Goal: Task Accomplishment & Management: Use online tool/utility

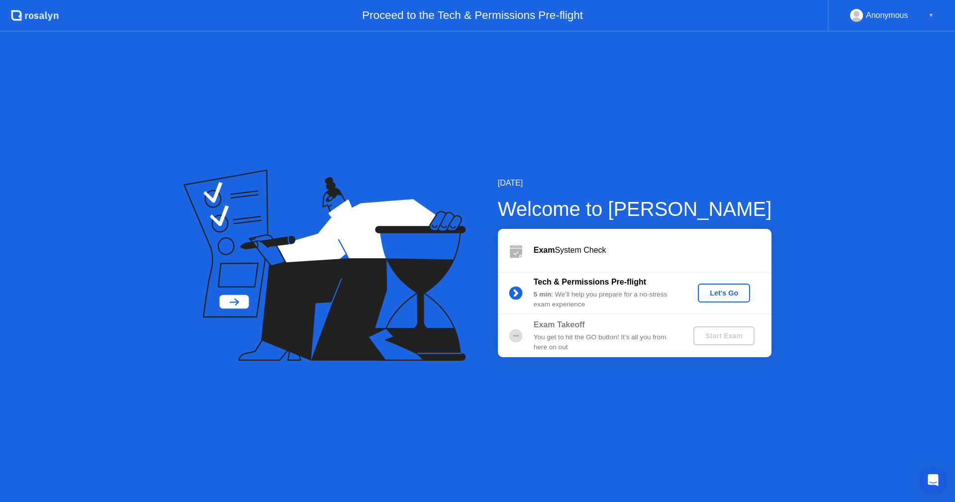
click at [714, 292] on div "Let's Go" at bounding box center [724, 293] width 44 height 8
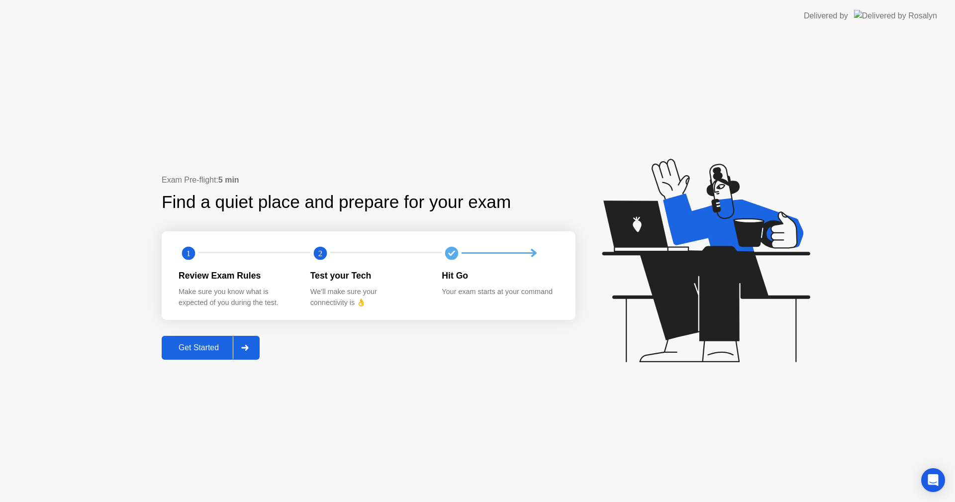
click at [212, 343] on div "Get Started" at bounding box center [199, 347] width 68 height 9
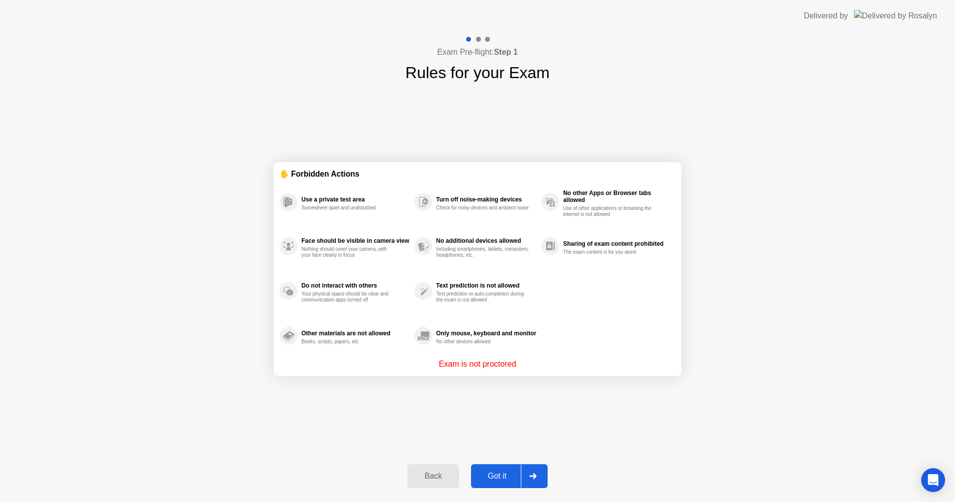
click at [491, 360] on p "Exam is not proctored" at bounding box center [478, 364] width 78 height 12
click at [491, 362] on p "Exam is not proctored" at bounding box center [478, 364] width 78 height 12
click at [497, 480] on div "Got it" at bounding box center [497, 476] width 47 height 9
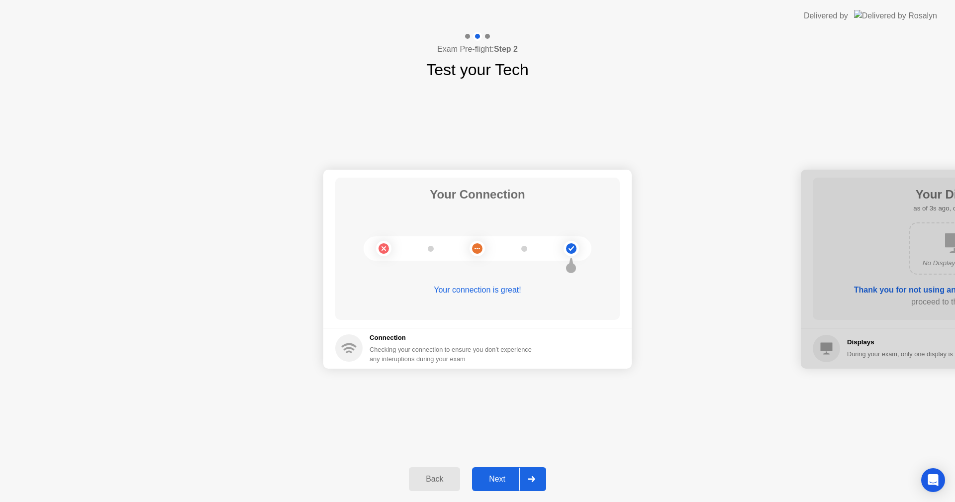
click at [502, 481] on div "Next" at bounding box center [497, 479] width 44 height 9
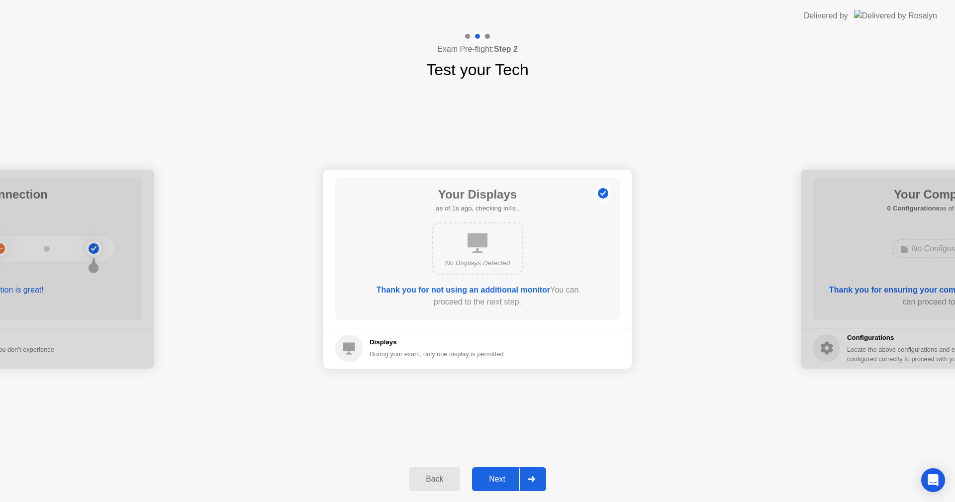
click at [358, 351] on circle at bounding box center [348, 348] width 27 height 27
click at [496, 483] on div "Next" at bounding box center [497, 479] width 44 height 9
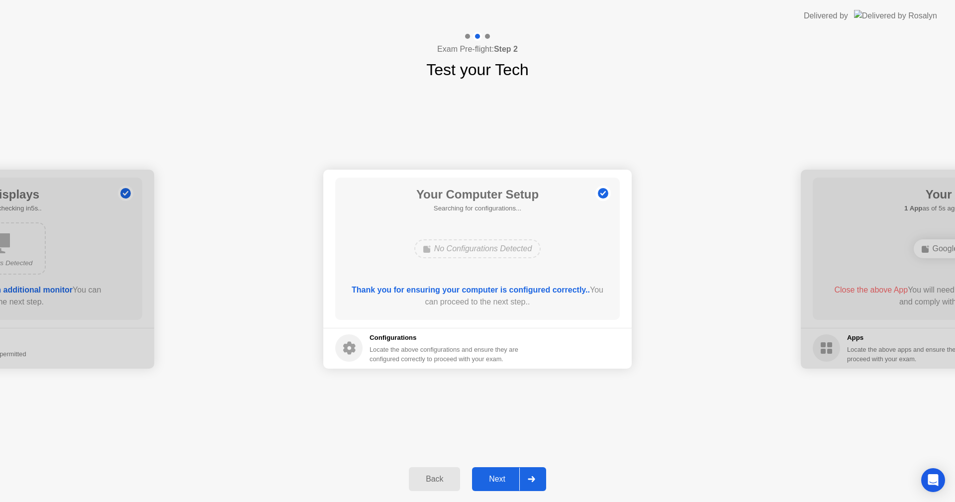
click at [502, 482] on div "Next" at bounding box center [497, 479] width 44 height 9
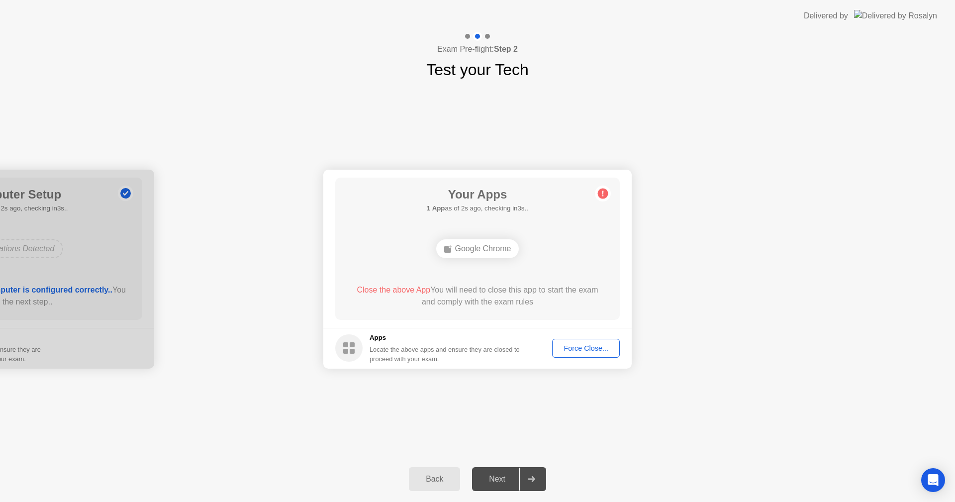
click at [575, 352] on div "Force Close..." at bounding box center [586, 348] width 61 height 8
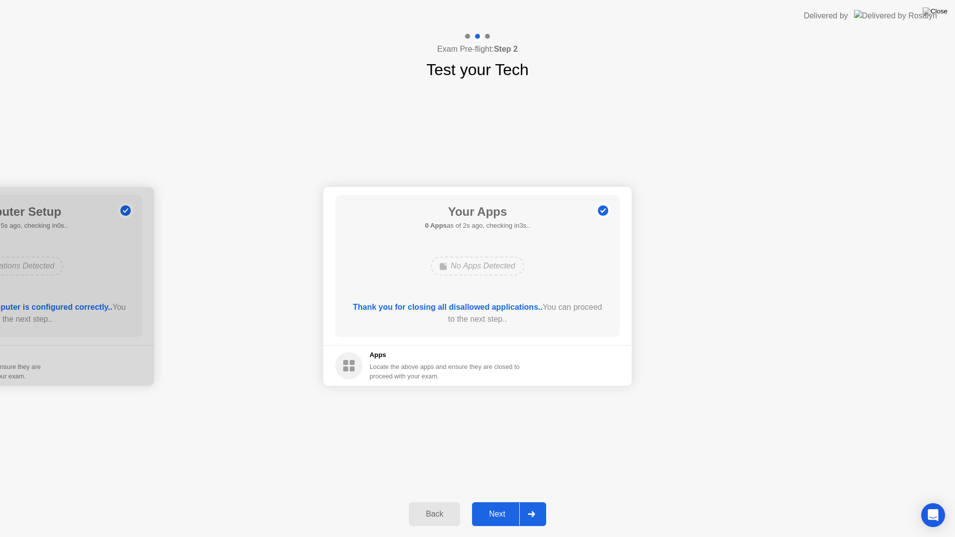
click at [499, 501] on div "Next" at bounding box center [497, 514] width 44 height 9
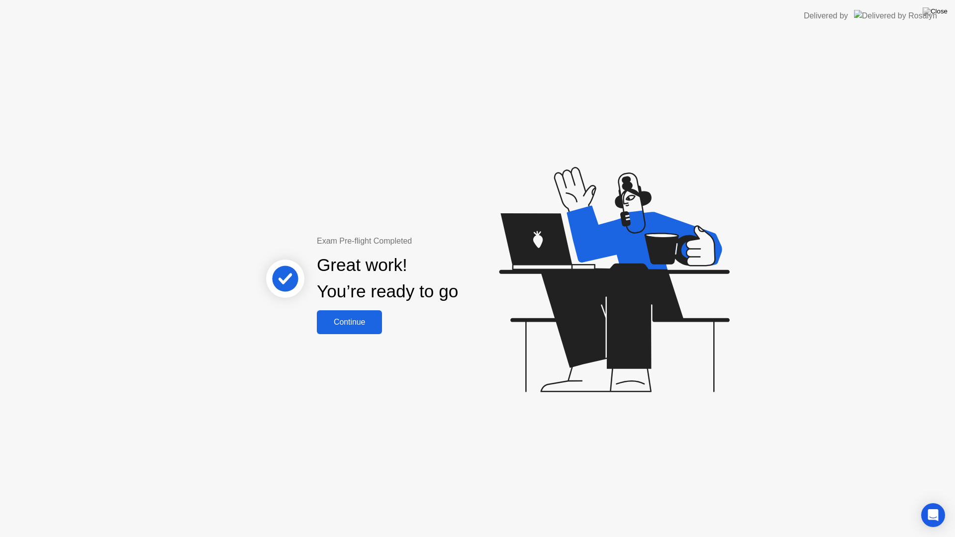
click at [349, 323] on div "Continue" at bounding box center [349, 322] width 59 height 9
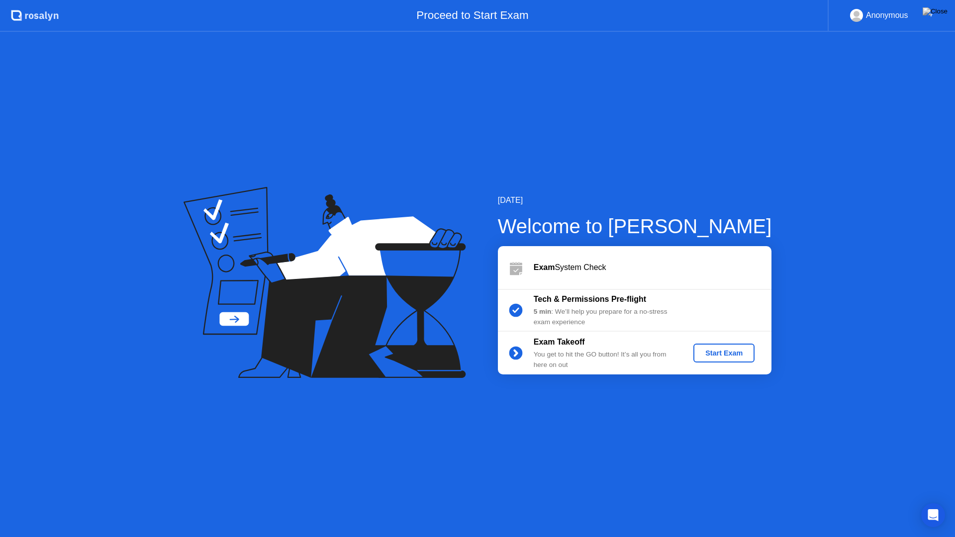
click at [724, 355] on div "Start Exam" at bounding box center [724, 353] width 53 height 8
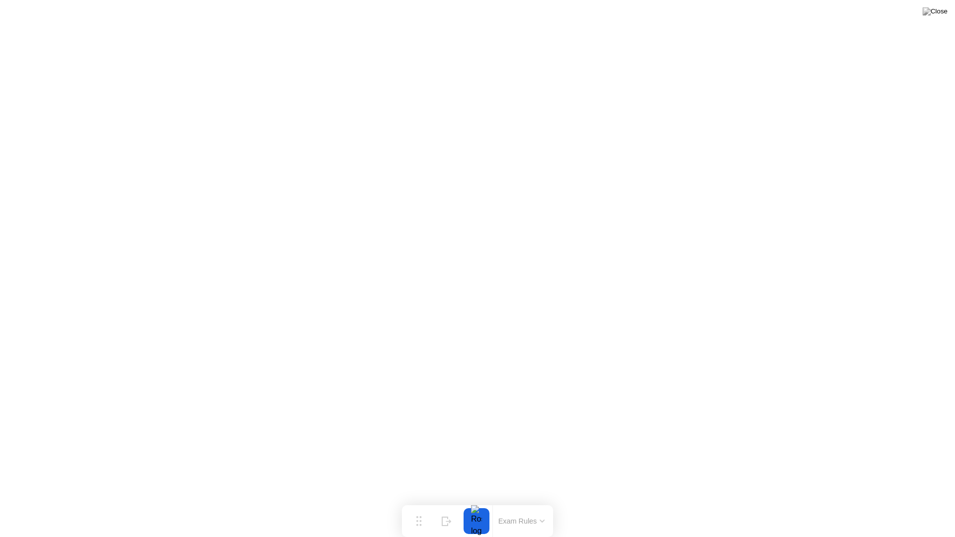
click at [534, 501] on button "Exam Rules" at bounding box center [522, 521] width 53 height 9
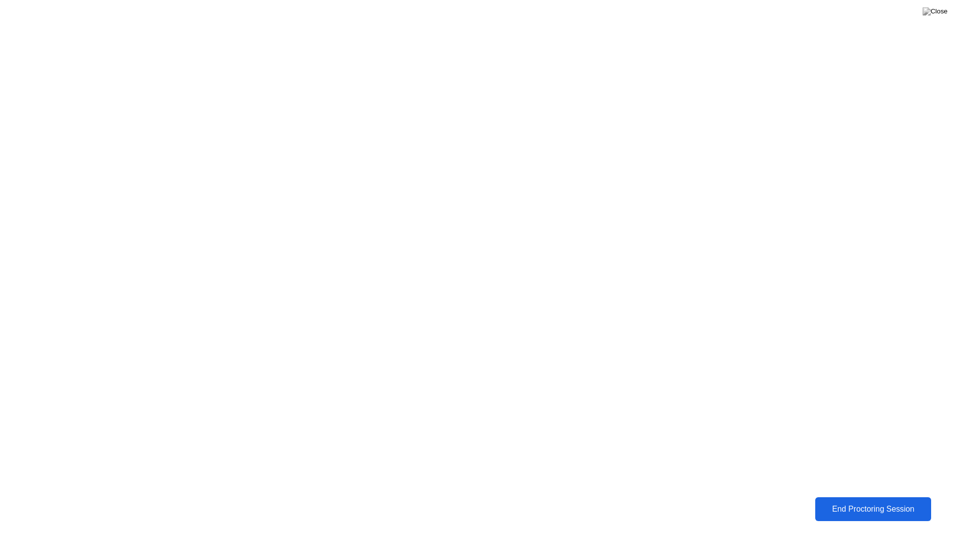
click at [864, 501] on div "End Proctoring Session" at bounding box center [873, 509] width 112 height 9
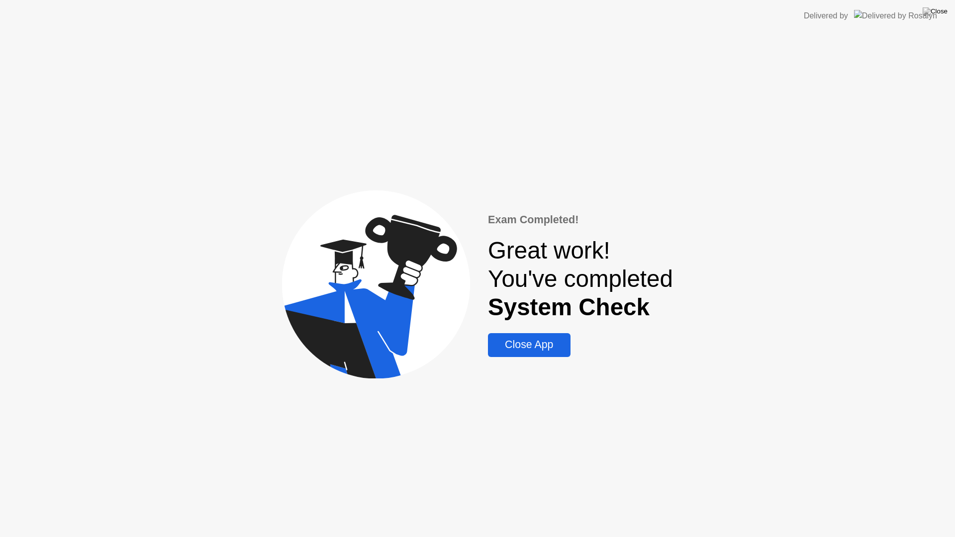
click at [531, 350] on div "Close App" at bounding box center [529, 345] width 76 height 12
